Goal: Task Accomplishment & Management: Use online tool/utility

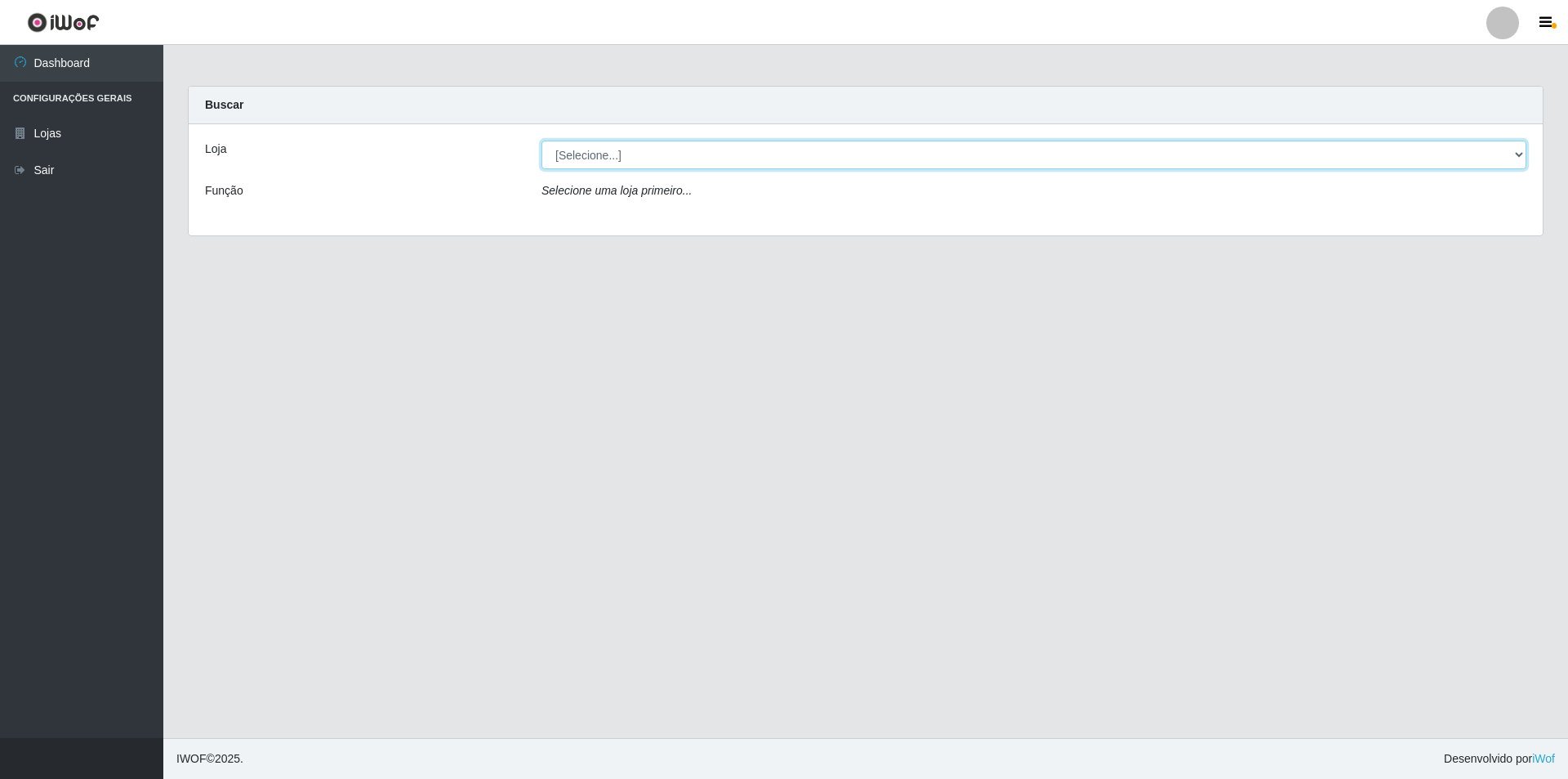
click at [620, 150] on select "[Selecione...] Extrabom - Loja 01 Centro de Distribuição" at bounding box center [1034, 154] width 985 height 28
select select "435"
click at [542, 140] on select "[Selecione...] Extrabom - Loja 01 Centro de Distribuição" at bounding box center [1034, 154] width 985 height 28
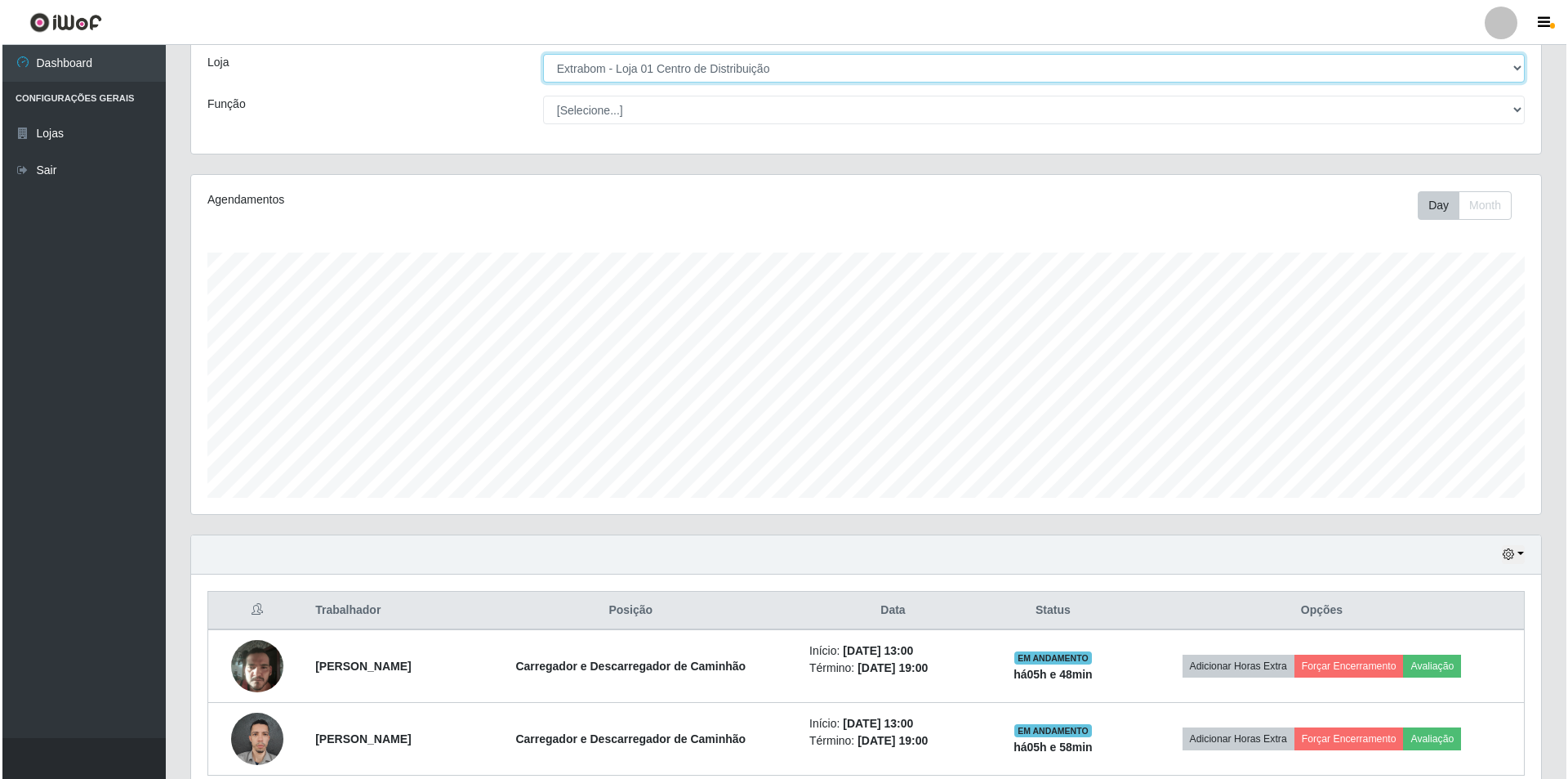
scroll to position [161, 0]
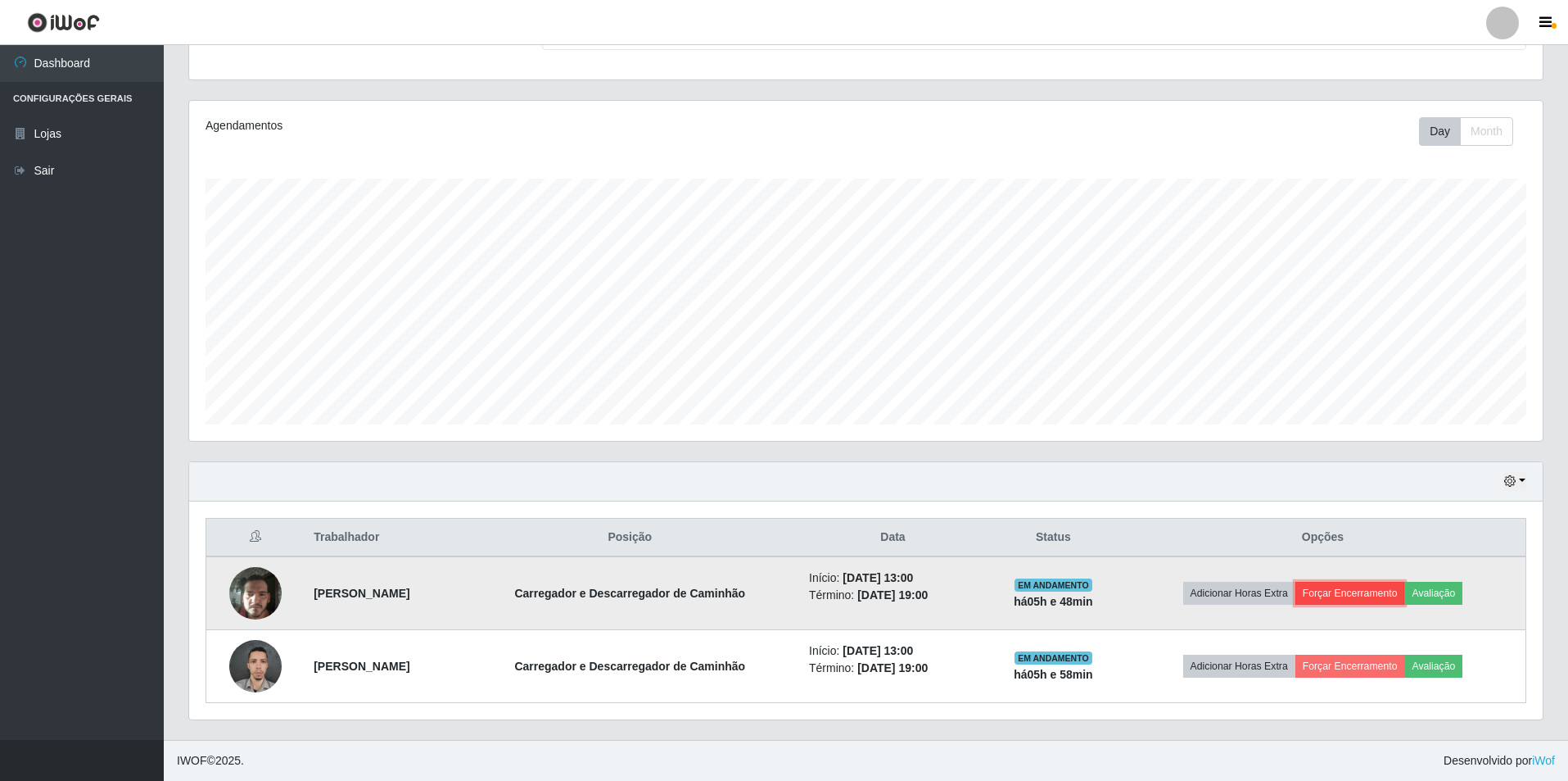
click at [1345, 589] on button "Forçar Encerramento" at bounding box center [1350, 593] width 109 height 23
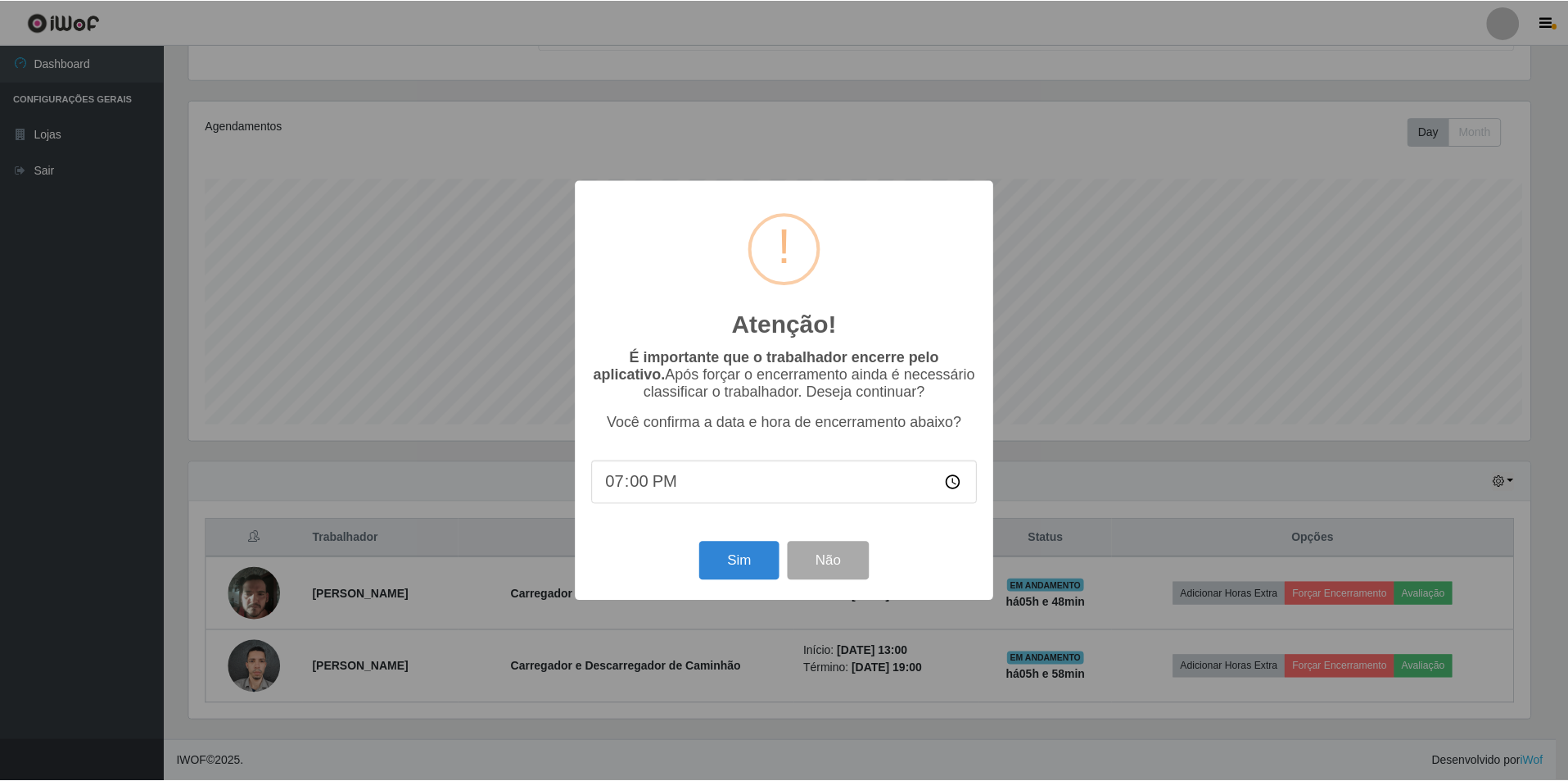
scroll to position [340, 1345]
click at [735, 569] on button "Sim" at bounding box center [740, 560] width 79 height 39
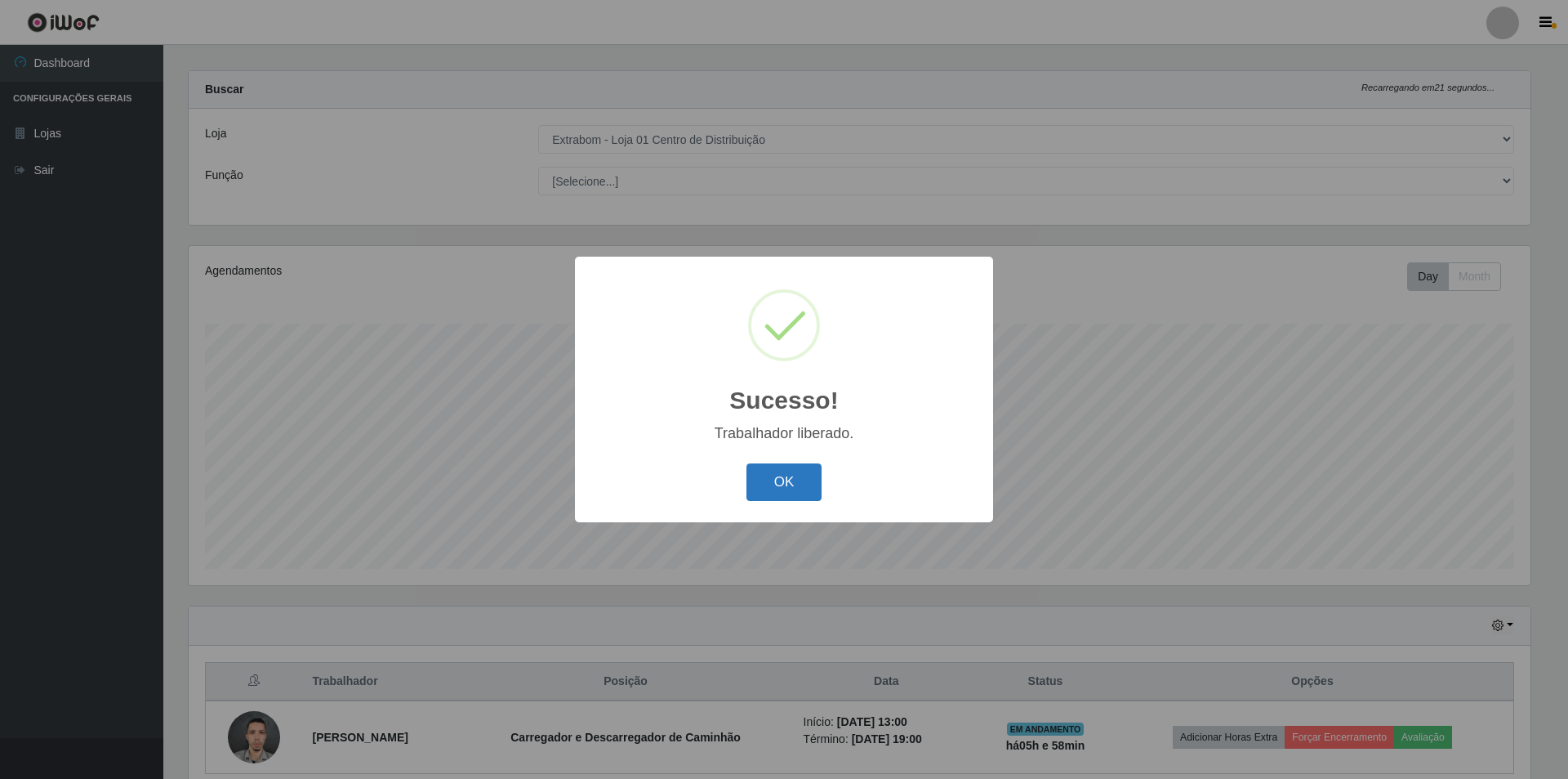
click at [792, 472] on button "OK" at bounding box center [784, 482] width 76 height 39
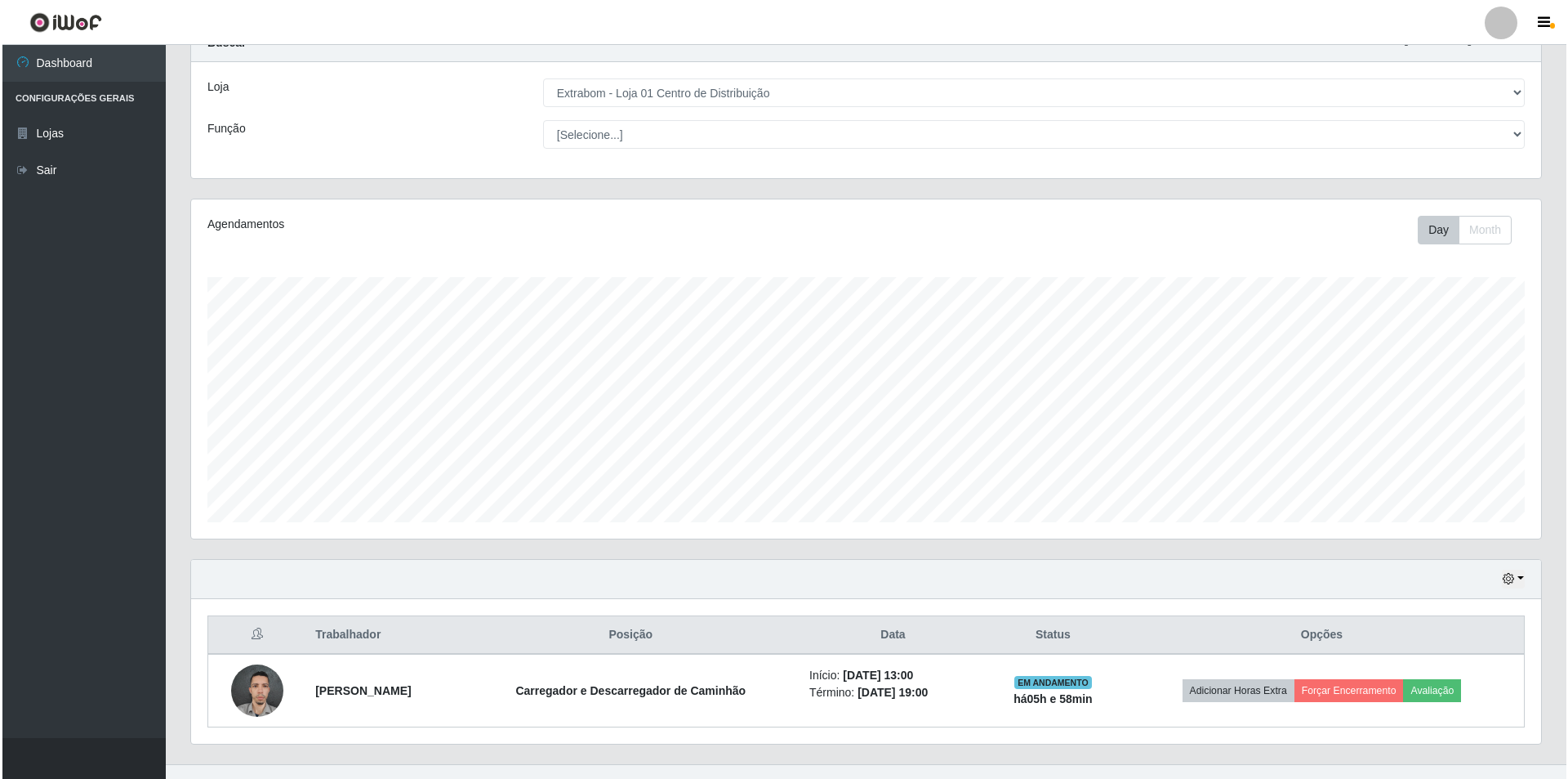
scroll to position [88, 0]
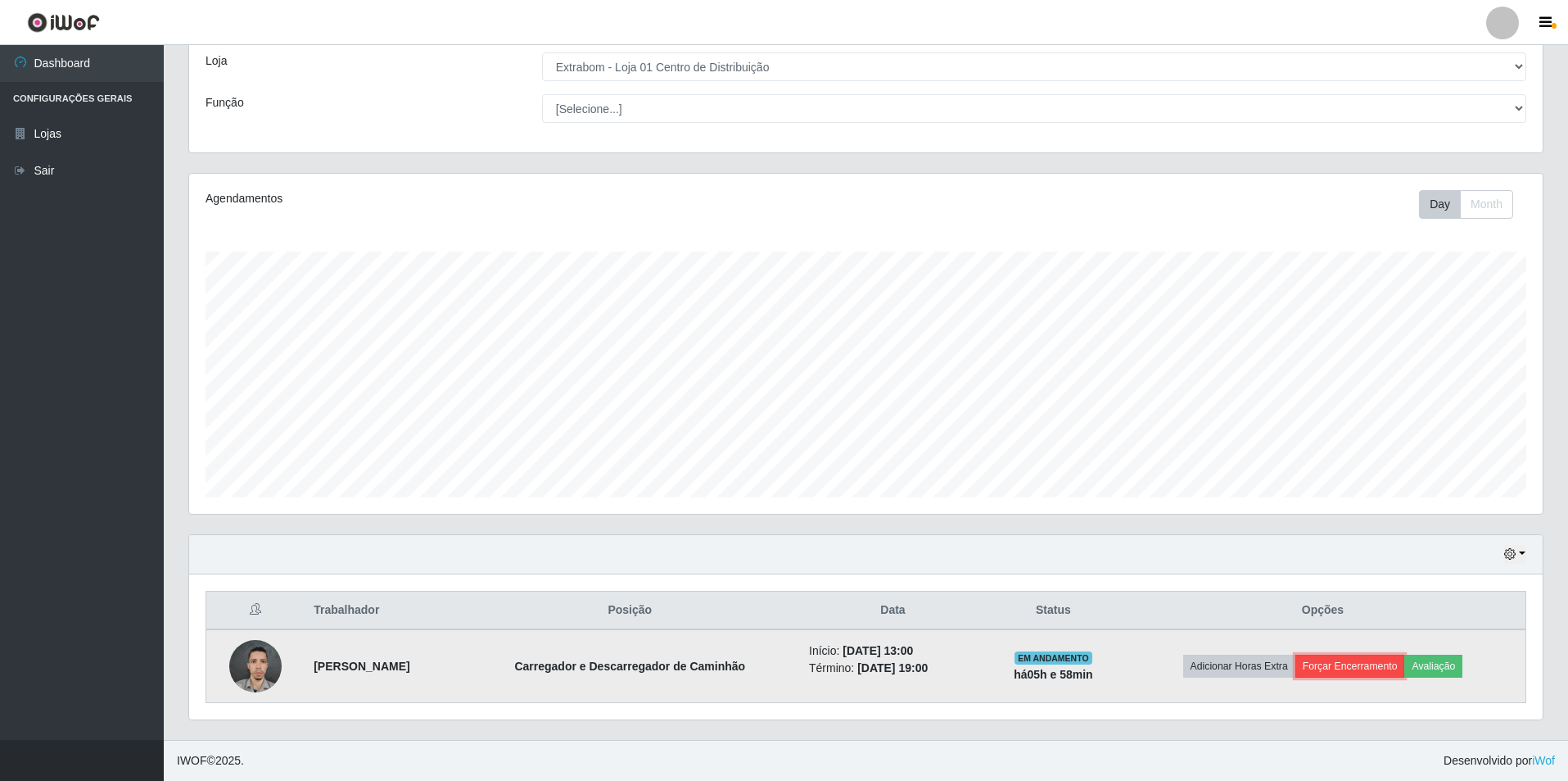
click at [1364, 674] on button "Forçar Encerramento" at bounding box center [1350, 666] width 109 height 23
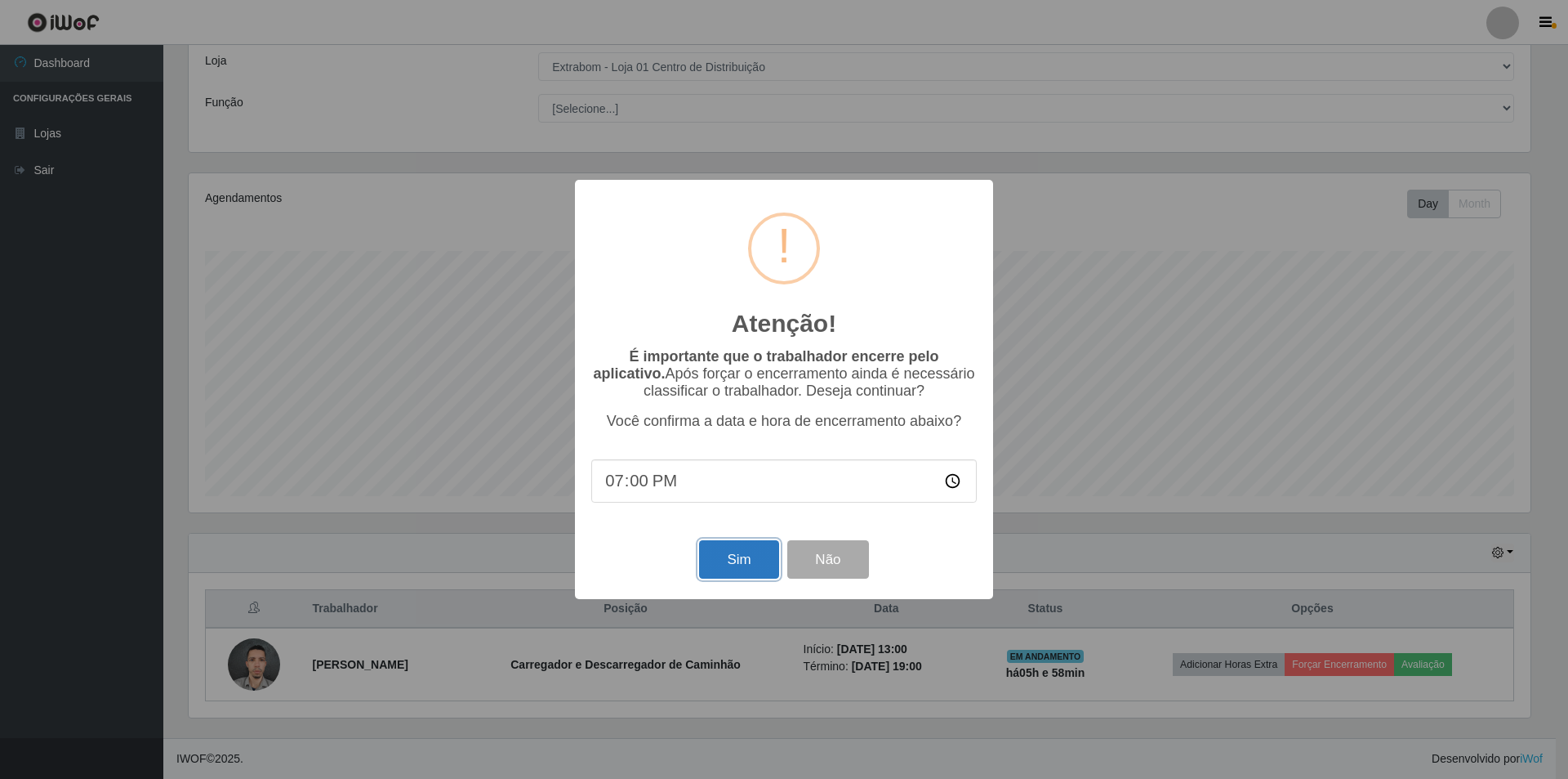
click at [741, 561] on button "Sim" at bounding box center [738, 559] width 79 height 39
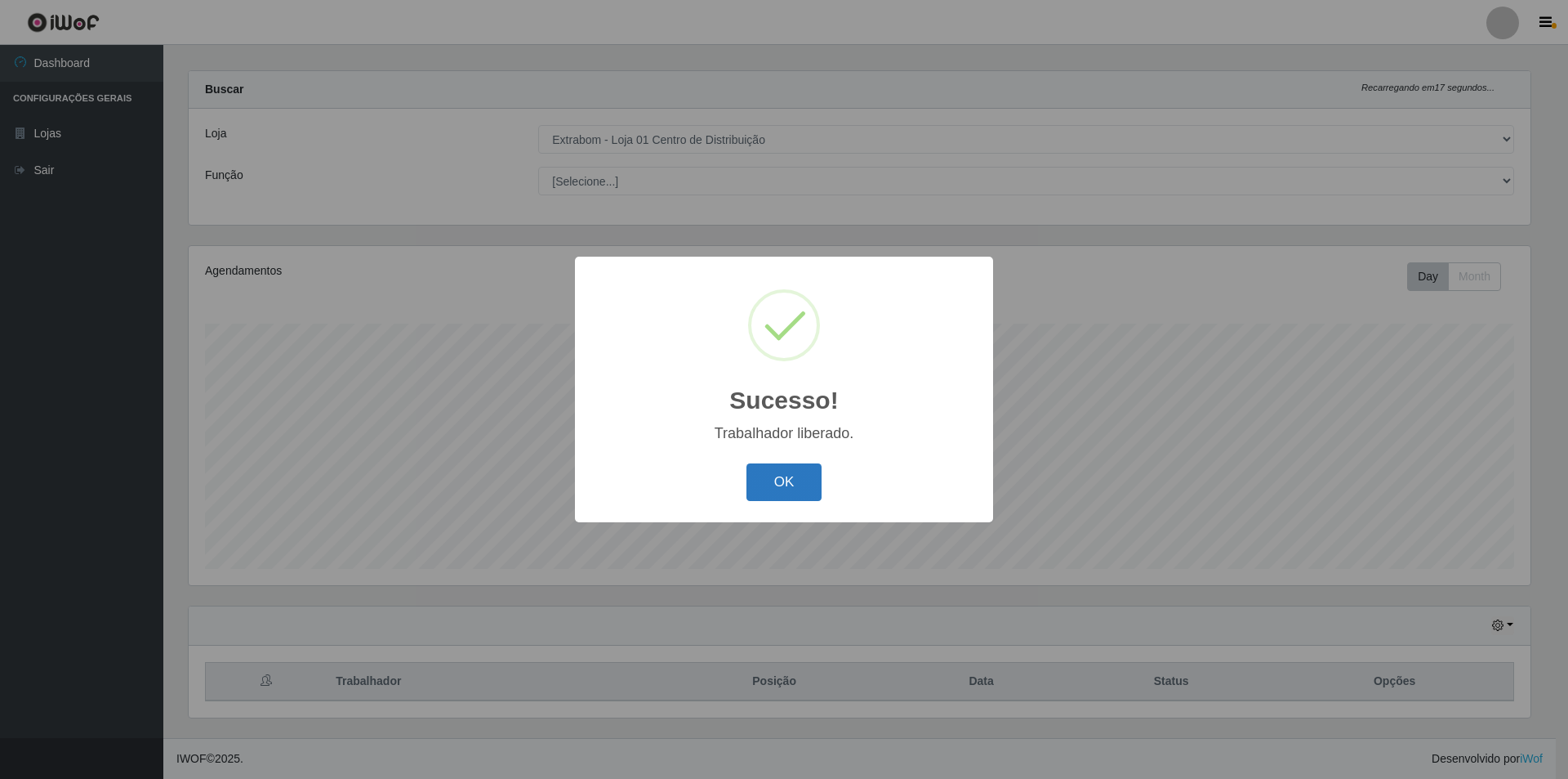
click at [807, 491] on button "OK" at bounding box center [784, 482] width 76 height 39
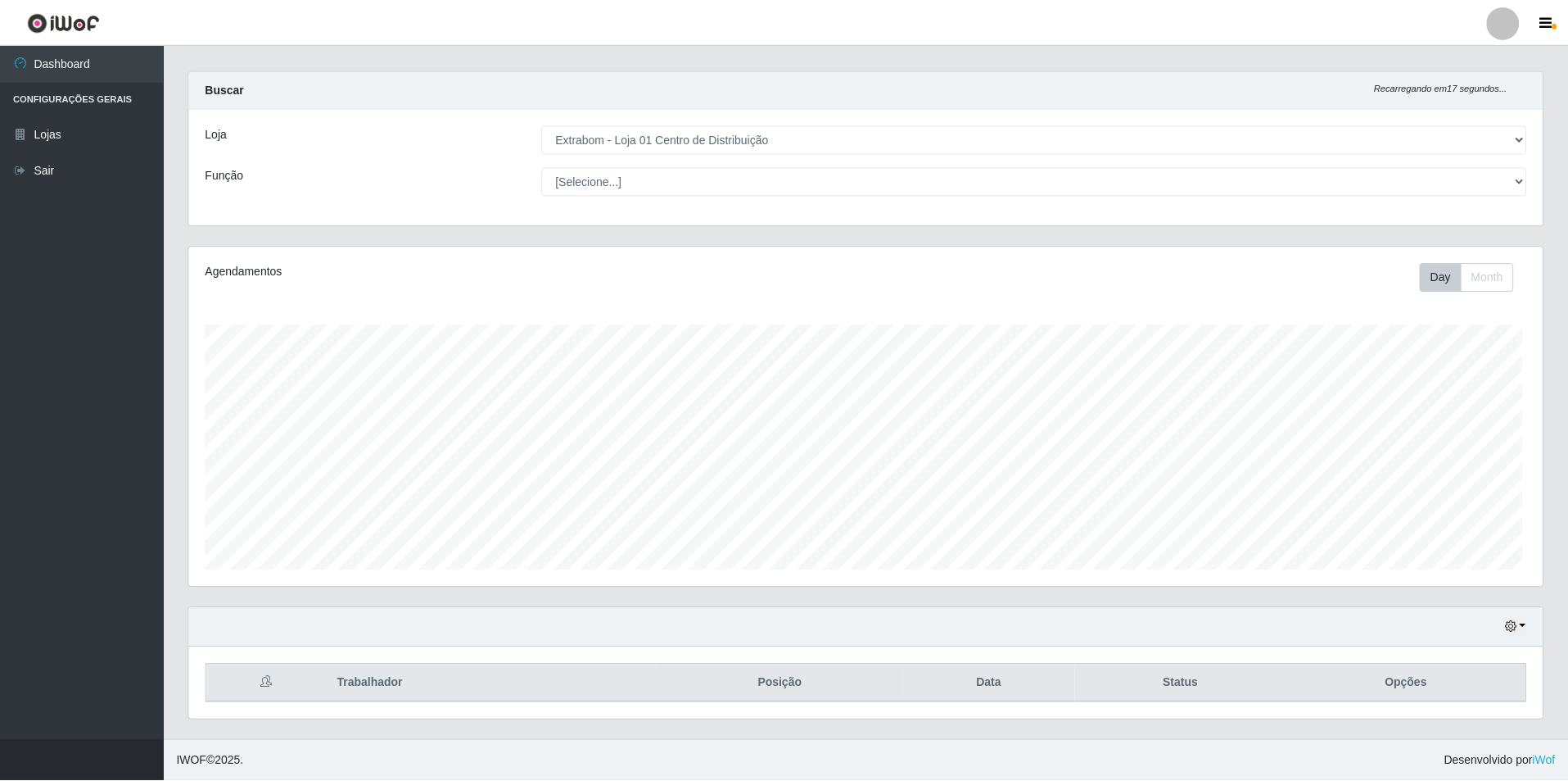
scroll to position [340, 1353]
